Goal: Transaction & Acquisition: Purchase product/service

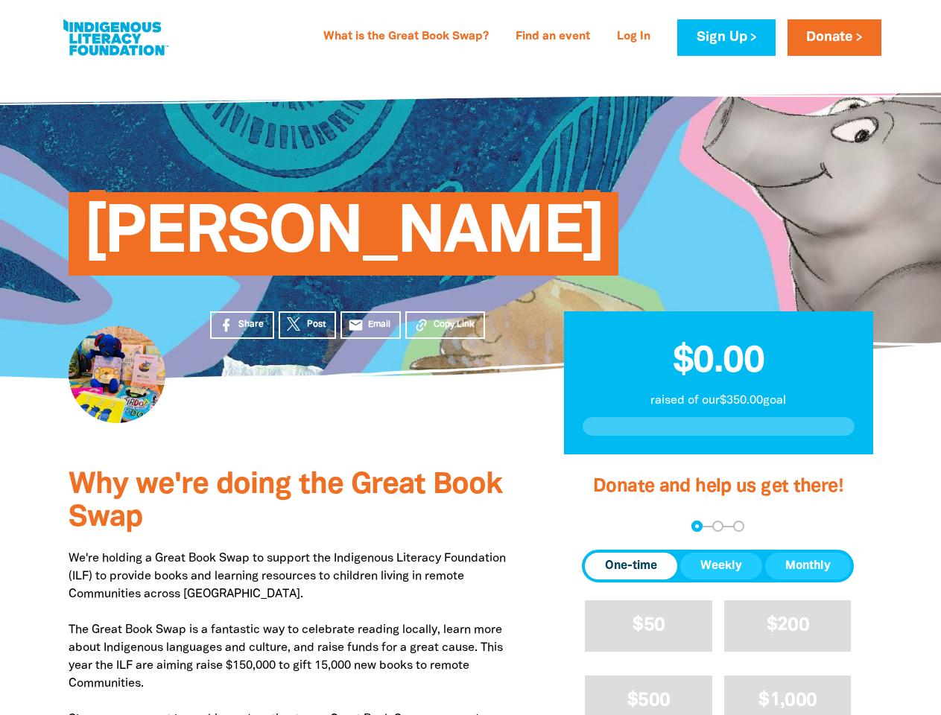
click at [470, 357] on div "[PERSON_NAME]" at bounding box center [471, 222] width 894 height 311
click at [445, 325] on span "Copy Link" at bounding box center [453, 324] width 41 height 13
click at [602, 527] on div "arrow_back Back Step 1 Step 2 Step 3" at bounding box center [718, 526] width 272 height 11
click at [696, 526] on div "Navigate to step 1 of 3 to enter your donation amount" at bounding box center [697, 526] width 4 height 4
click at [631, 566] on span "One-time" at bounding box center [631, 566] width 52 height 18
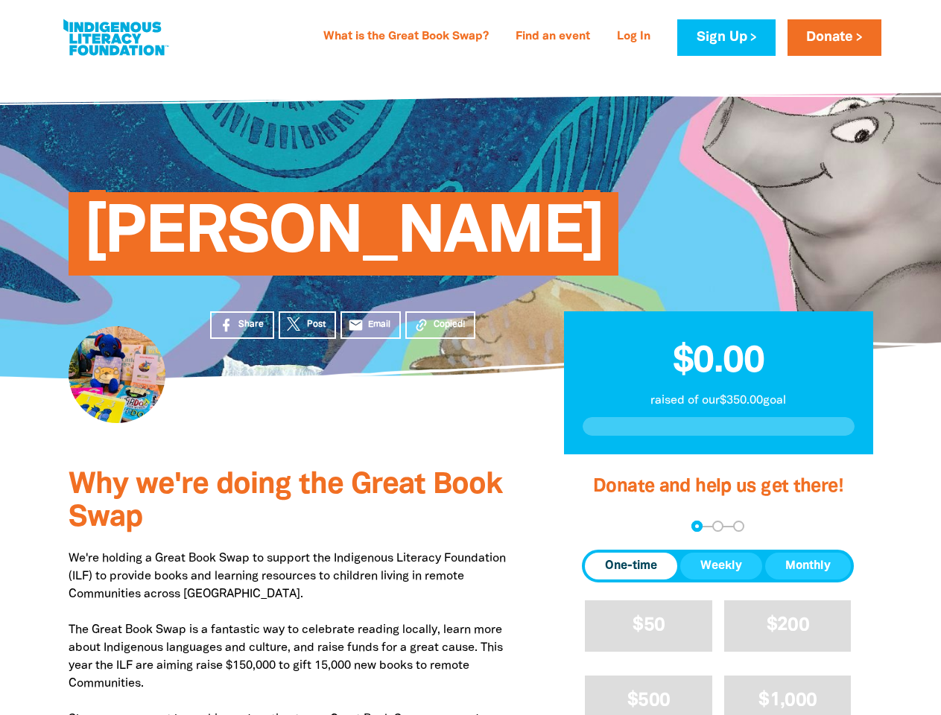
click at [721, 566] on span "Weekly" at bounding box center [721, 566] width 42 height 18
click at [807, 566] on span "Monthly" at bounding box center [807, 566] width 45 height 18
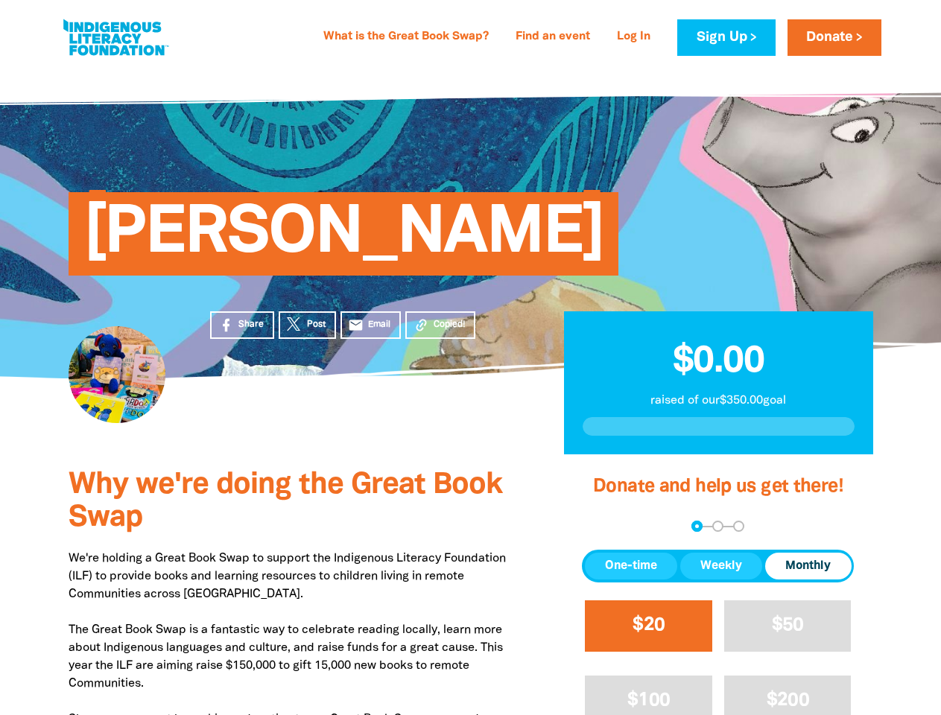
click at [648, 626] on span "$20" at bounding box center [648, 625] width 32 height 17
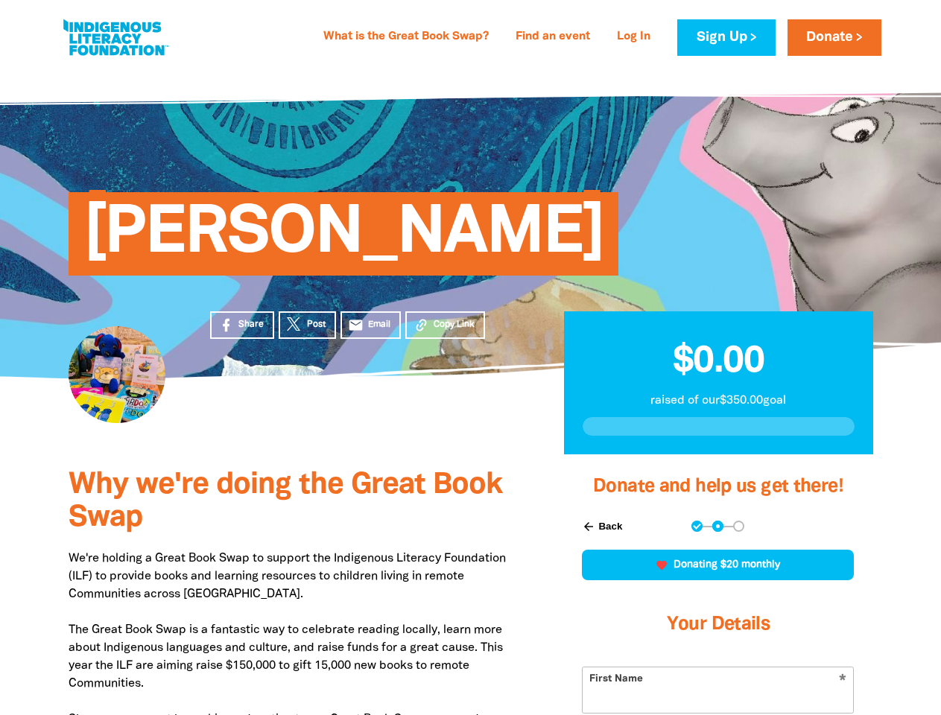
scroll to position [325, 0]
